Goal: Task Accomplishment & Management: Complete application form

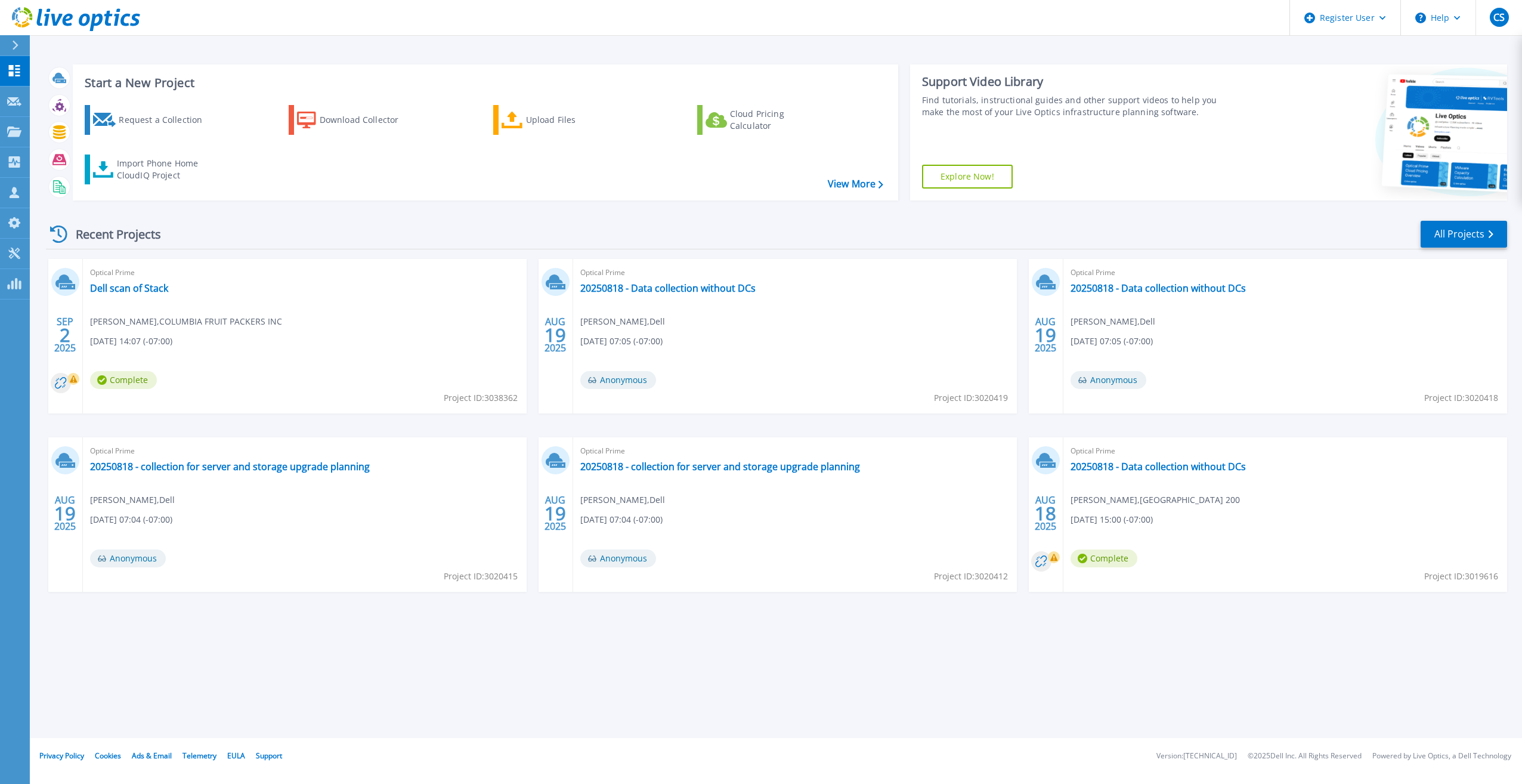
click at [13, 41] on icon at bounding box center [15, 45] width 7 height 9
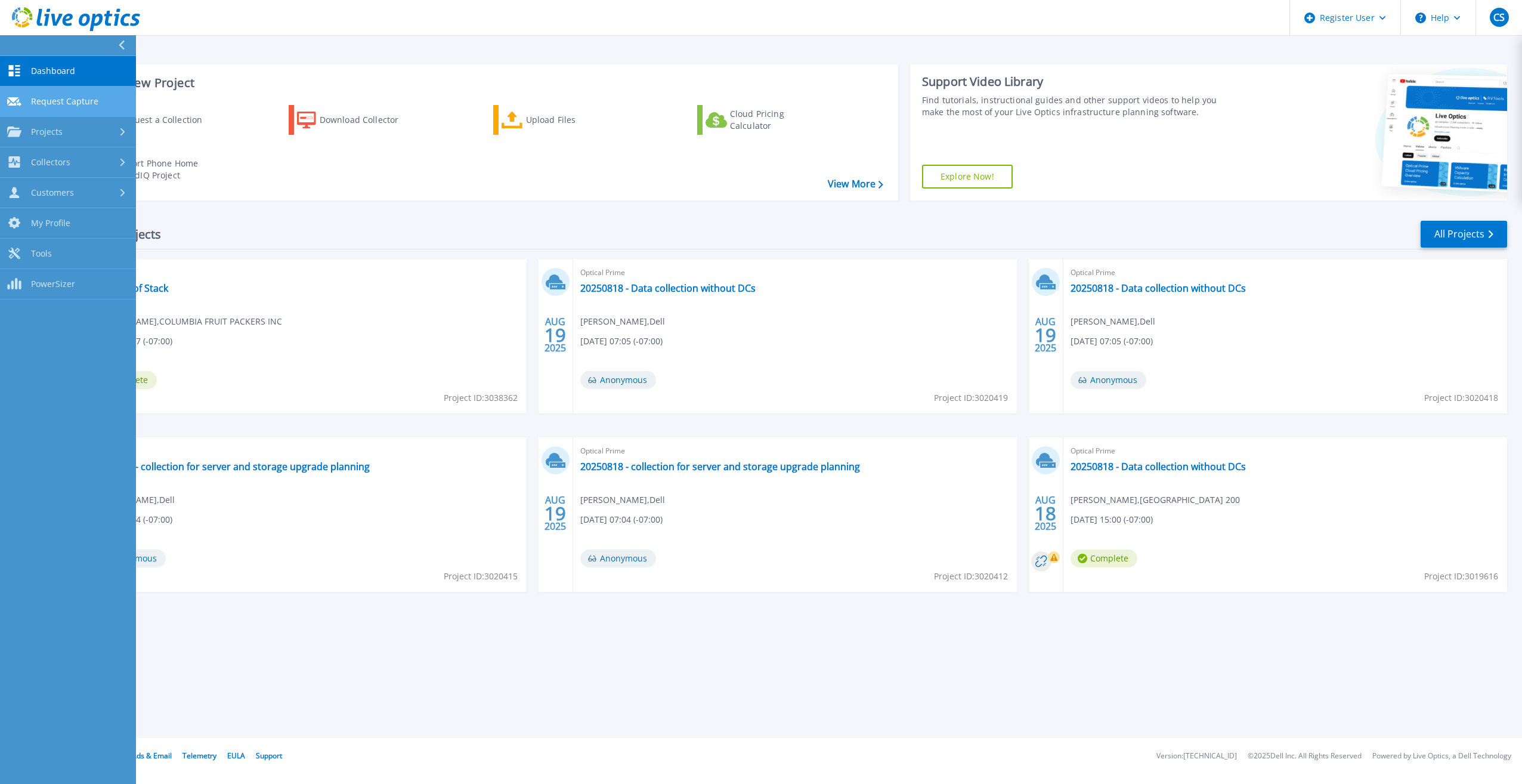
click at [72, 100] on span "Request Capture" at bounding box center [64, 102] width 68 height 11
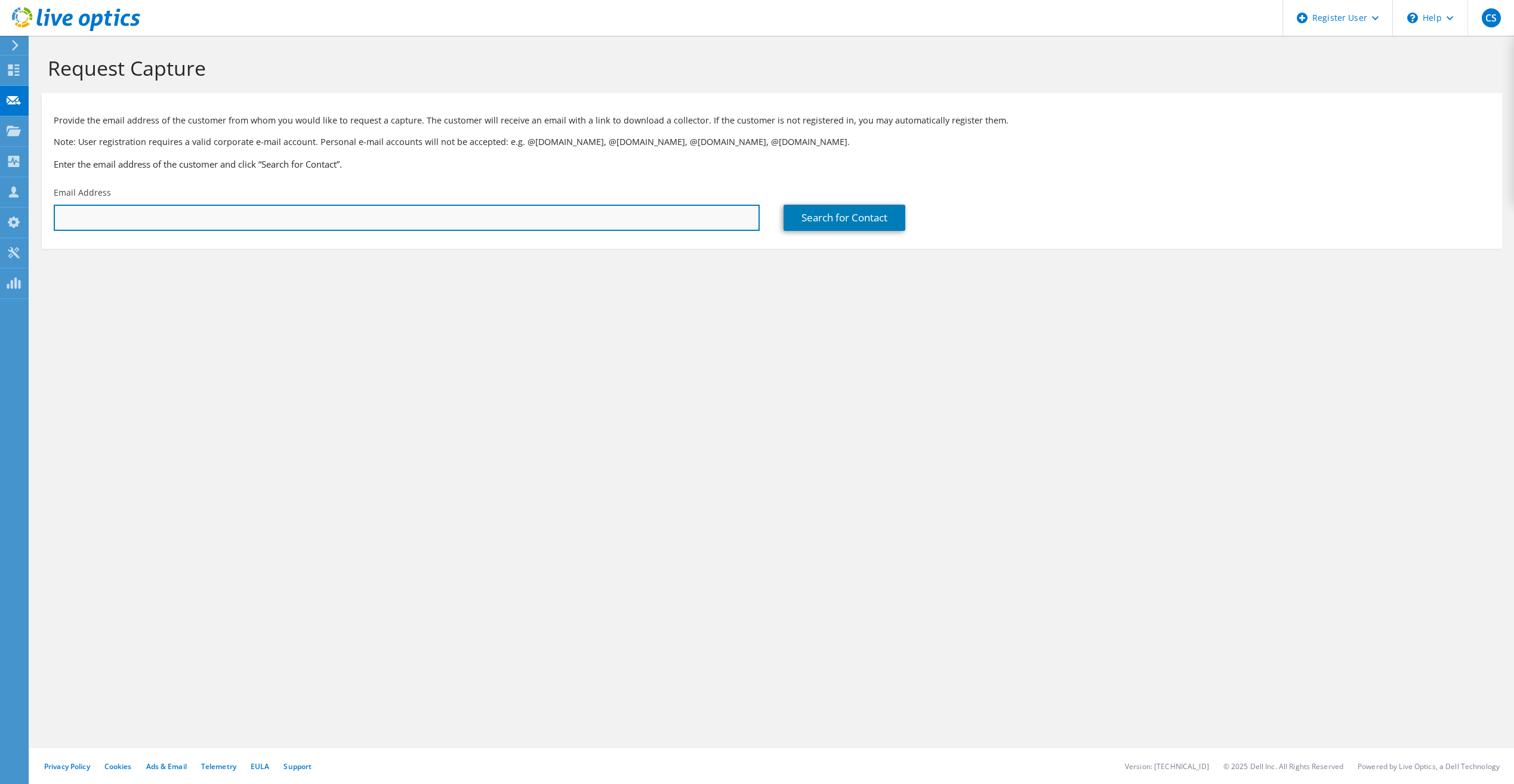
click at [195, 217] on input "text" at bounding box center [406, 217] width 706 height 26
paste input "ryanp@magicmetals.com"
type input "ryanp@magicmetals.com"
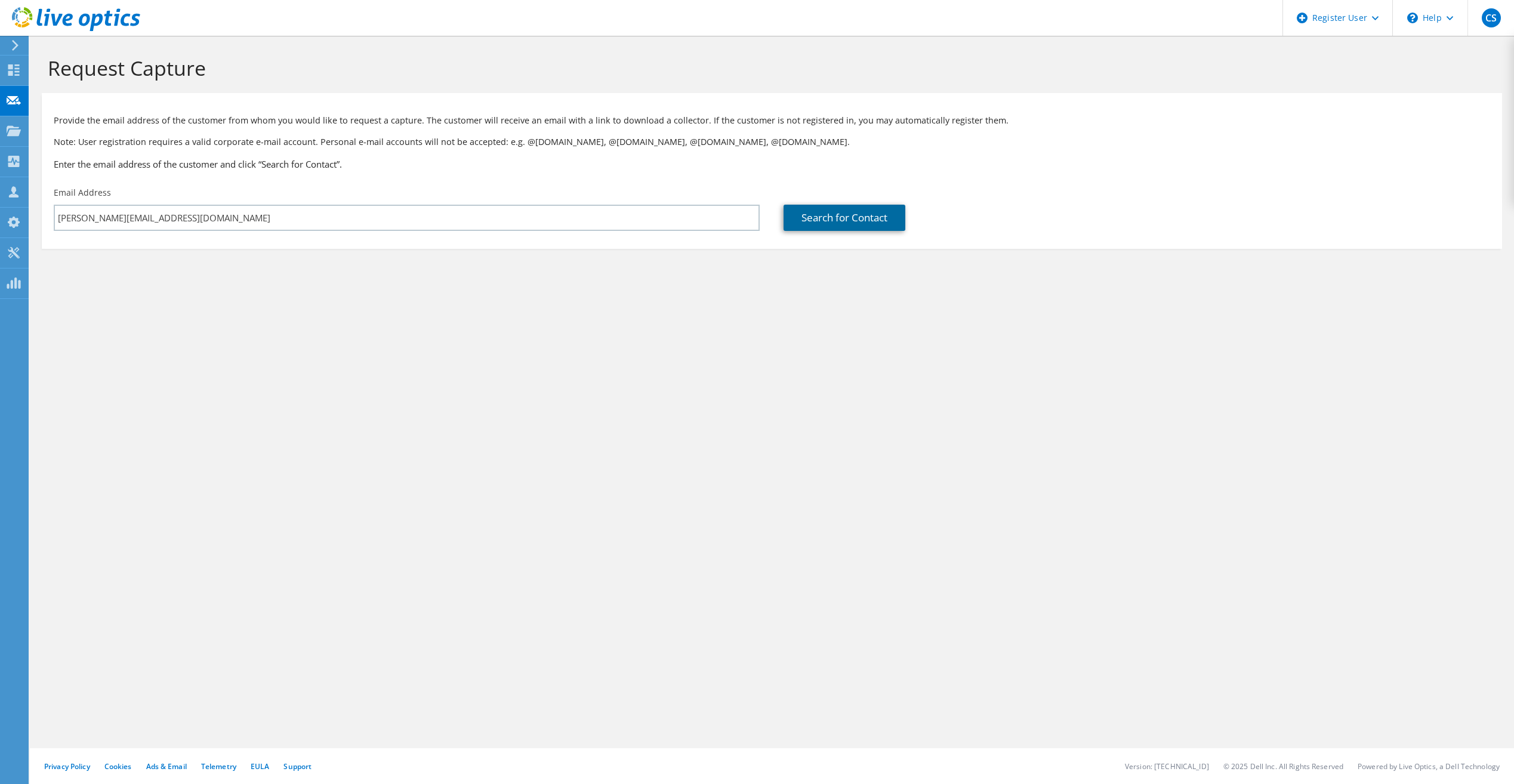
click at [790, 219] on link "Search for Contact" at bounding box center [845, 217] width 122 height 26
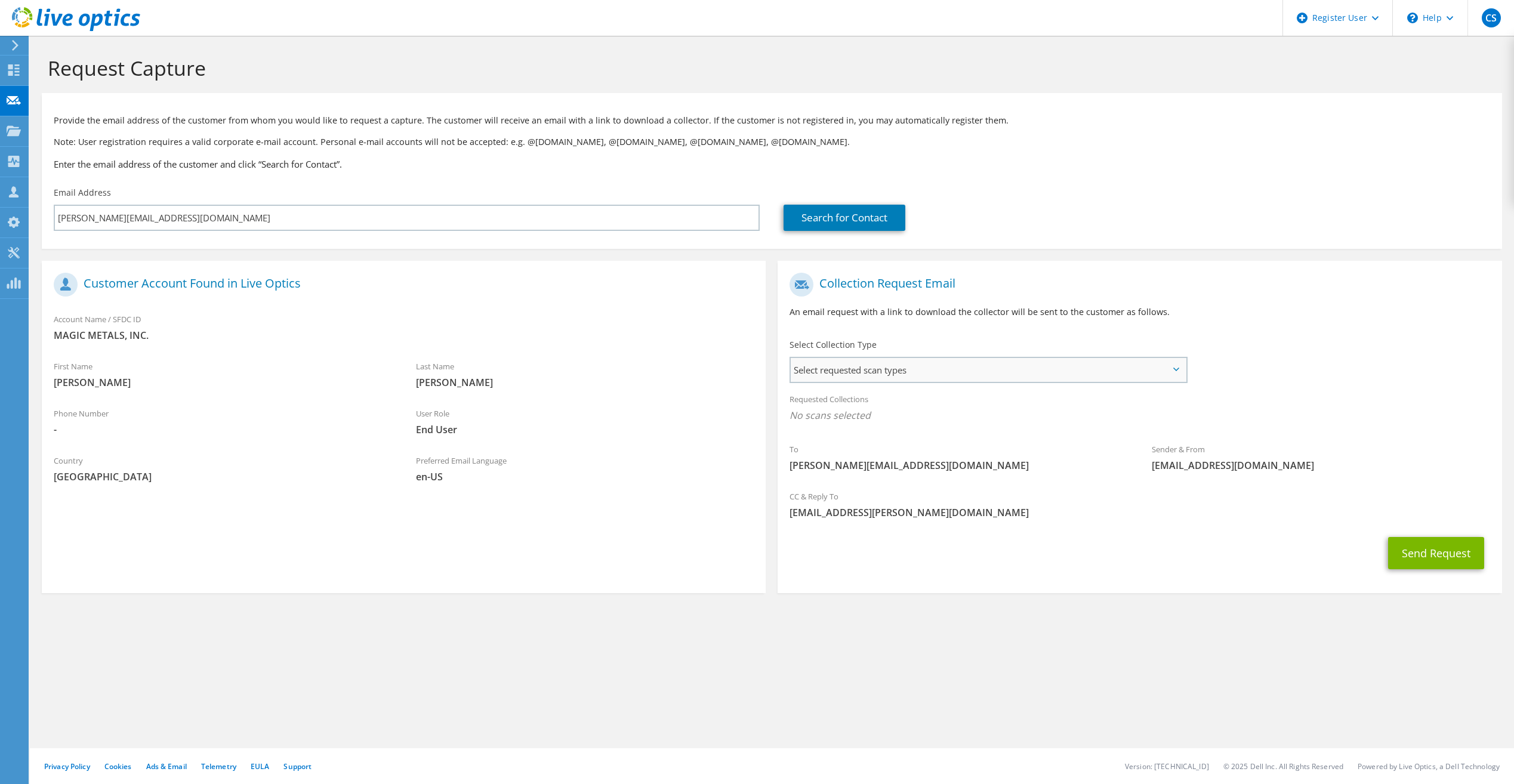
click at [888, 371] on span "Select requested scan types" at bounding box center [987, 370] width 394 height 24
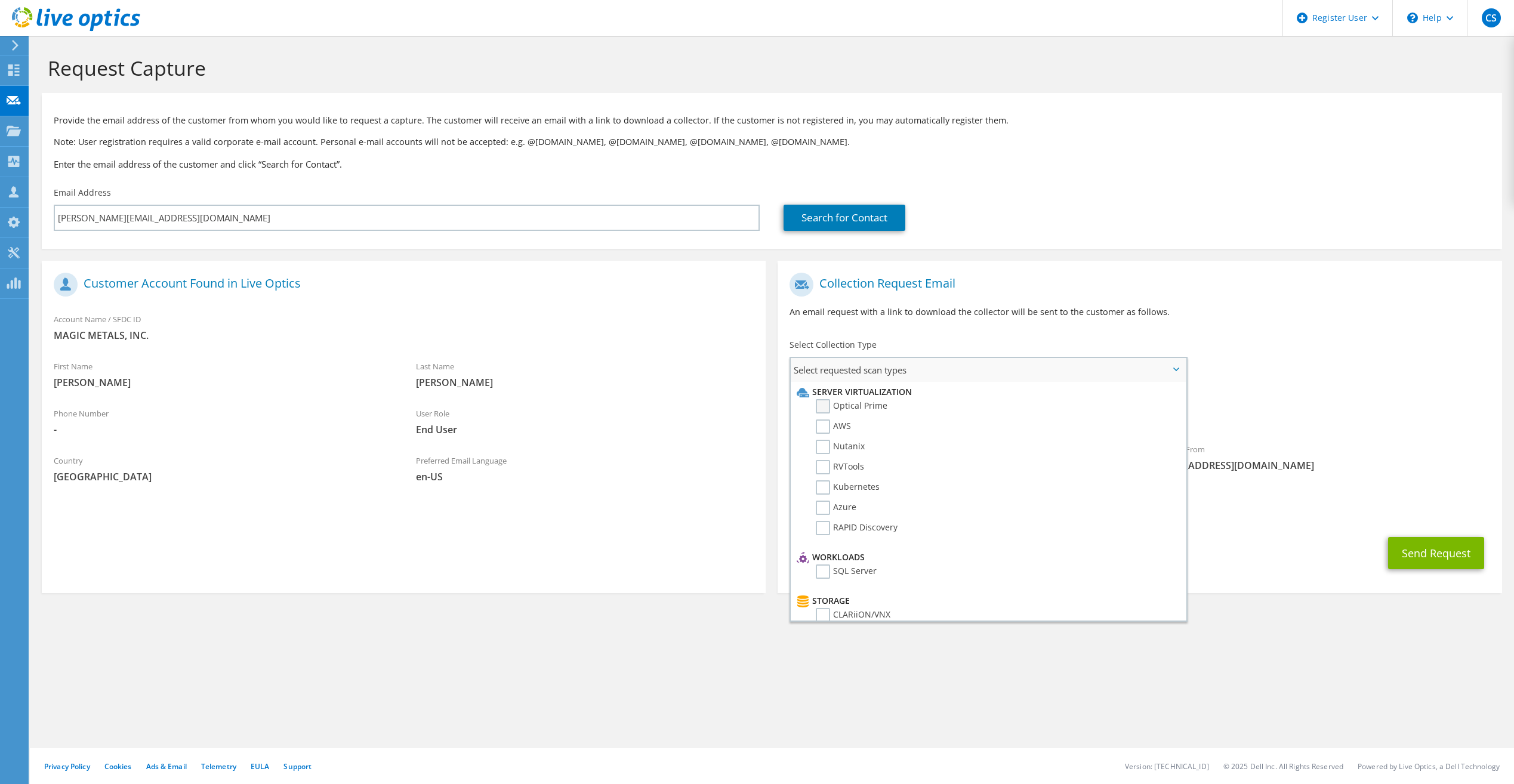
click at [823, 404] on label "Optical Prime" at bounding box center [851, 405] width 72 height 14
click at [0, 0] on input "Optical Prime" at bounding box center [0, 0] width 0 height 0
click at [1061, 289] on h1 "Collection Request Email" at bounding box center [1137, 284] width 694 height 24
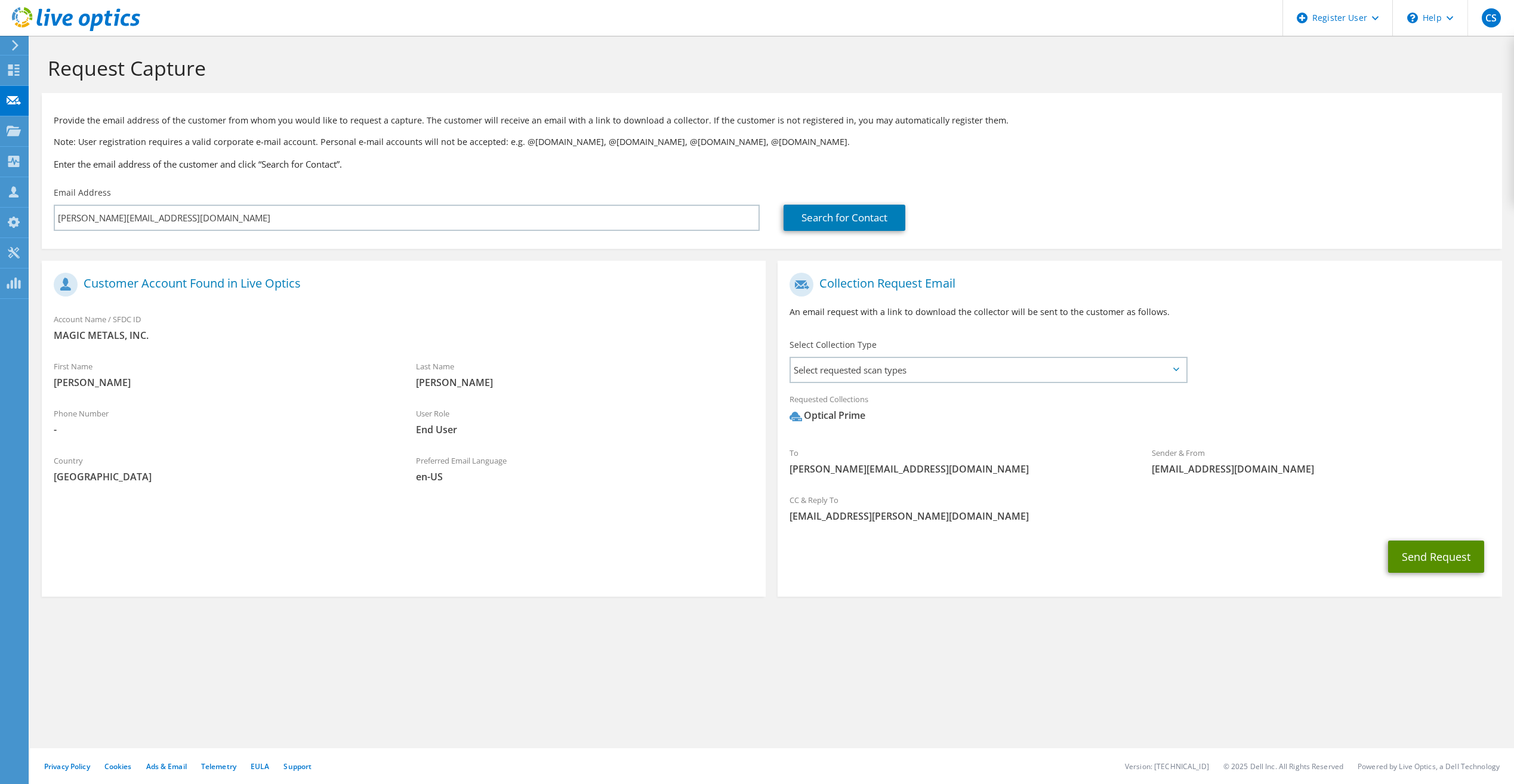
click at [1395, 547] on button "Send Request" at bounding box center [1436, 557] width 96 height 32
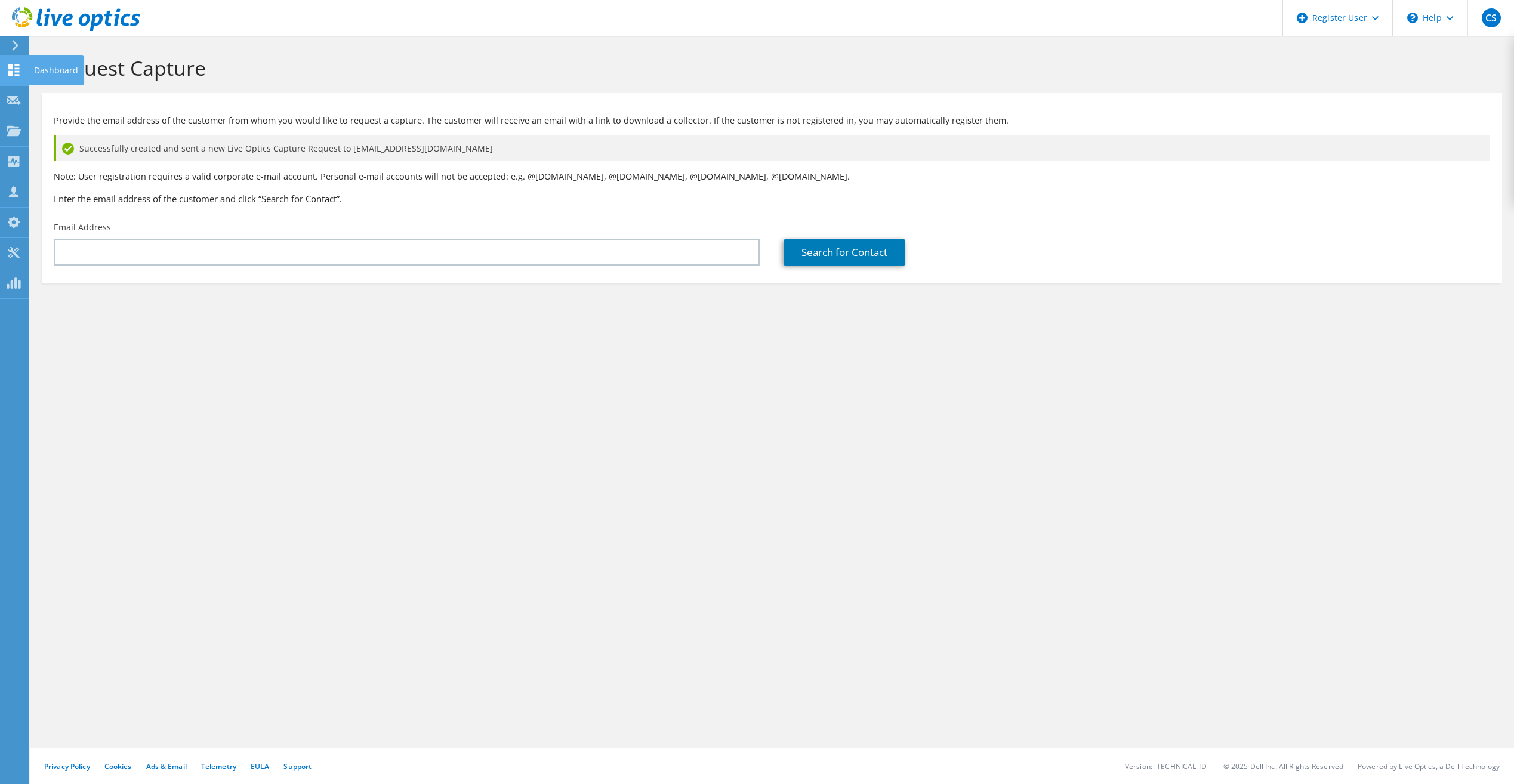
click at [17, 69] on use at bounding box center [13, 70] width 11 height 11
